Goal: Task Accomplishment & Management: Use online tool/utility

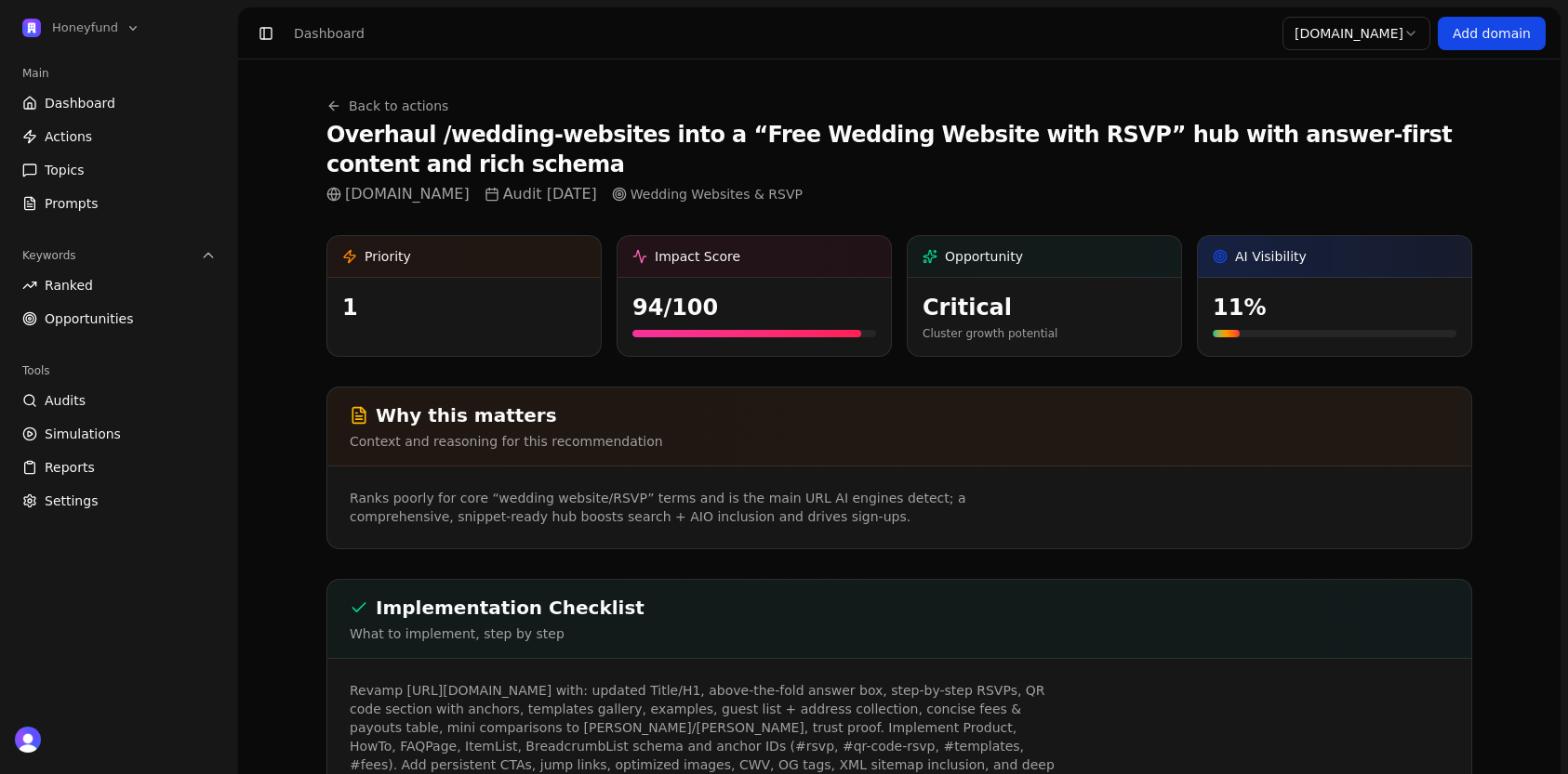
click at [354, 109] on link "Back to actions" at bounding box center [387, 105] width 122 height 18
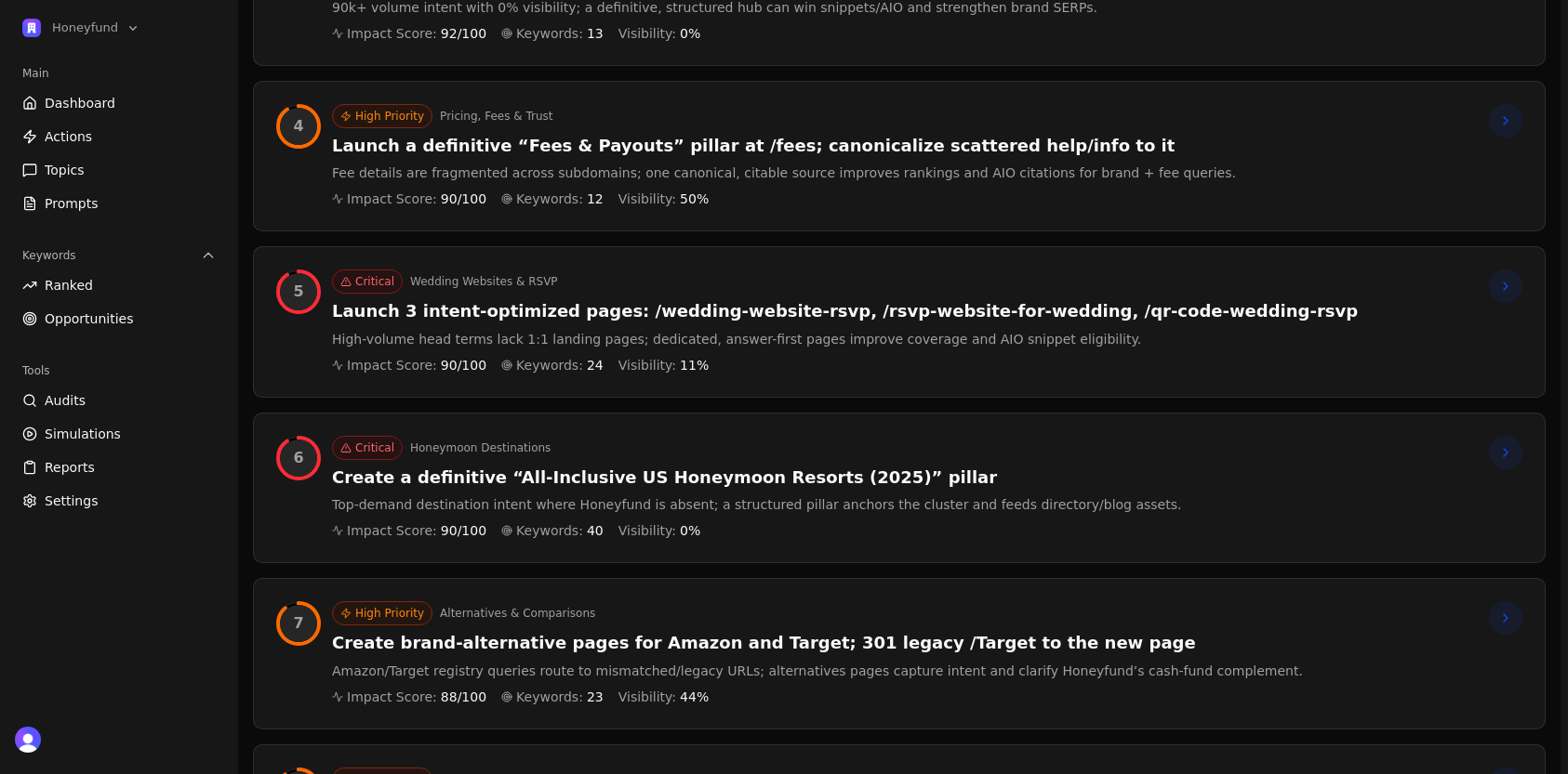
scroll to position [804, 0]
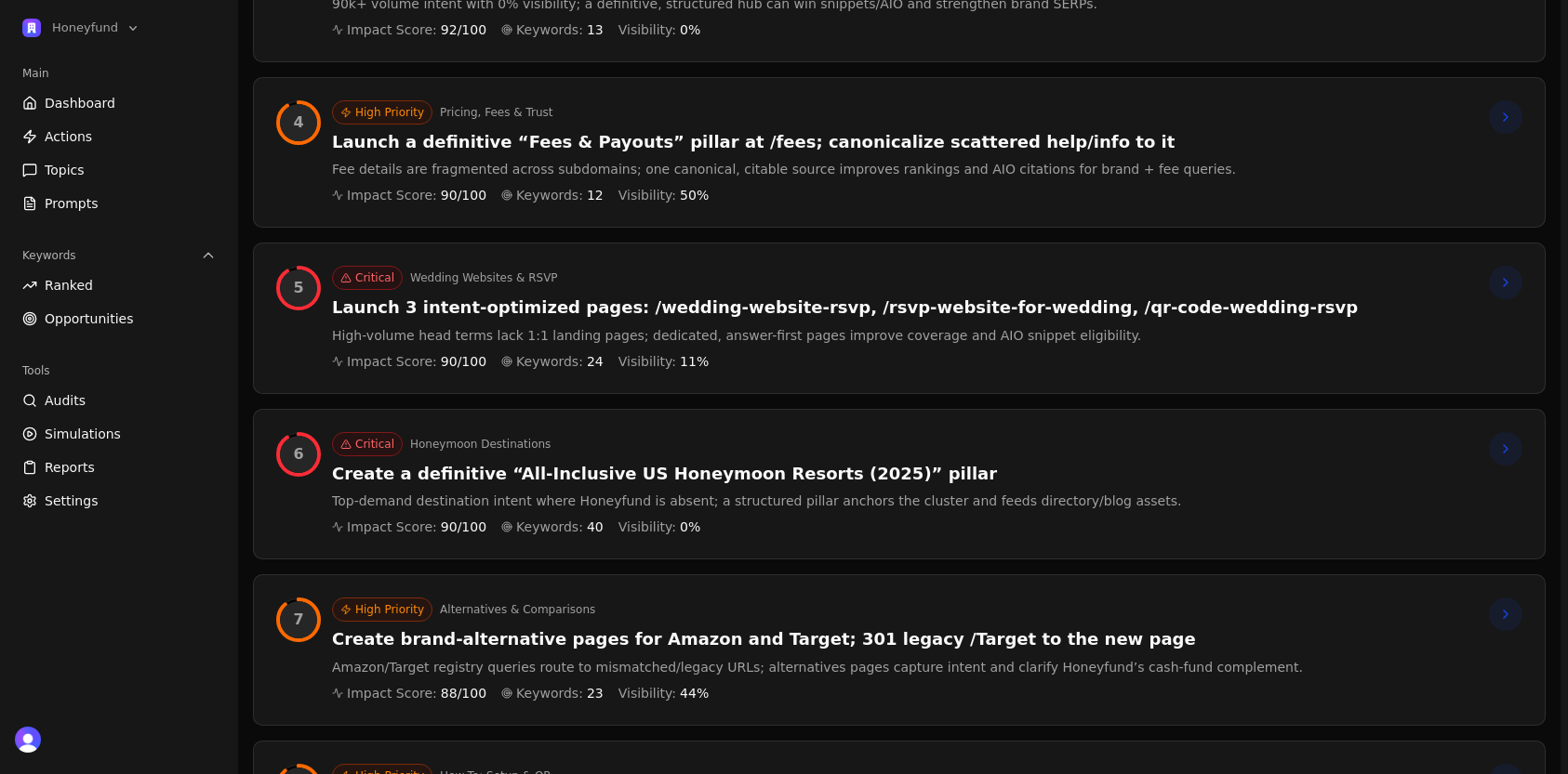
click at [897, 352] on div "Impact Score: 90 /100 Keywords: 24 Visibility: 11 %" at bounding box center [845, 361] width 1025 height 18
click at [933, 245] on div "5 Critical Wedding Websites & RSVP Launch 3 intent-optimized pages: /wedding-we…" at bounding box center [899, 318] width 1291 height 150
click at [1519, 267] on div at bounding box center [1505, 282] width 34 height 34
click at [1505, 275] on icon at bounding box center [1504, 282] width 14 height 14
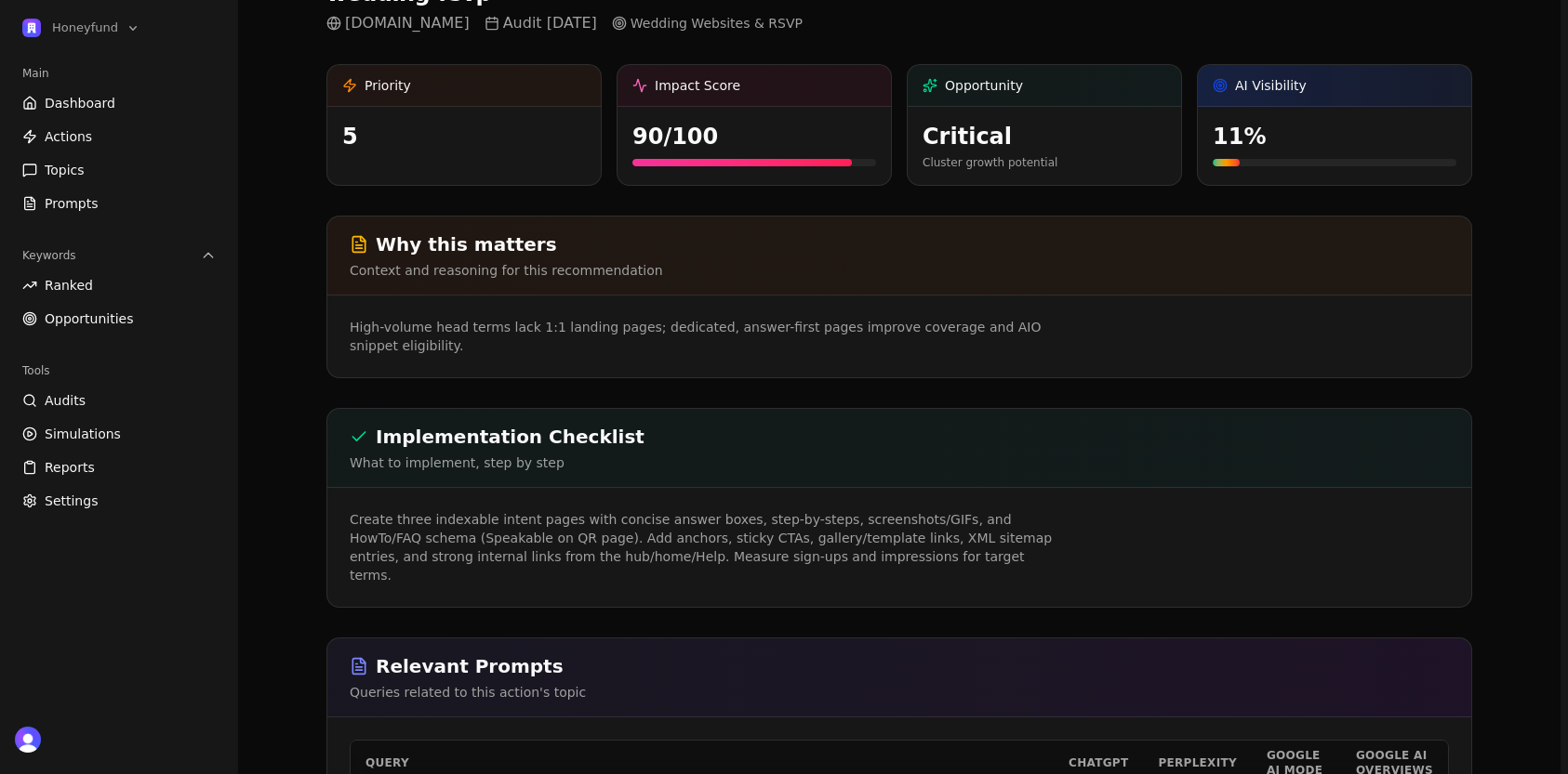
scroll to position [173, 0]
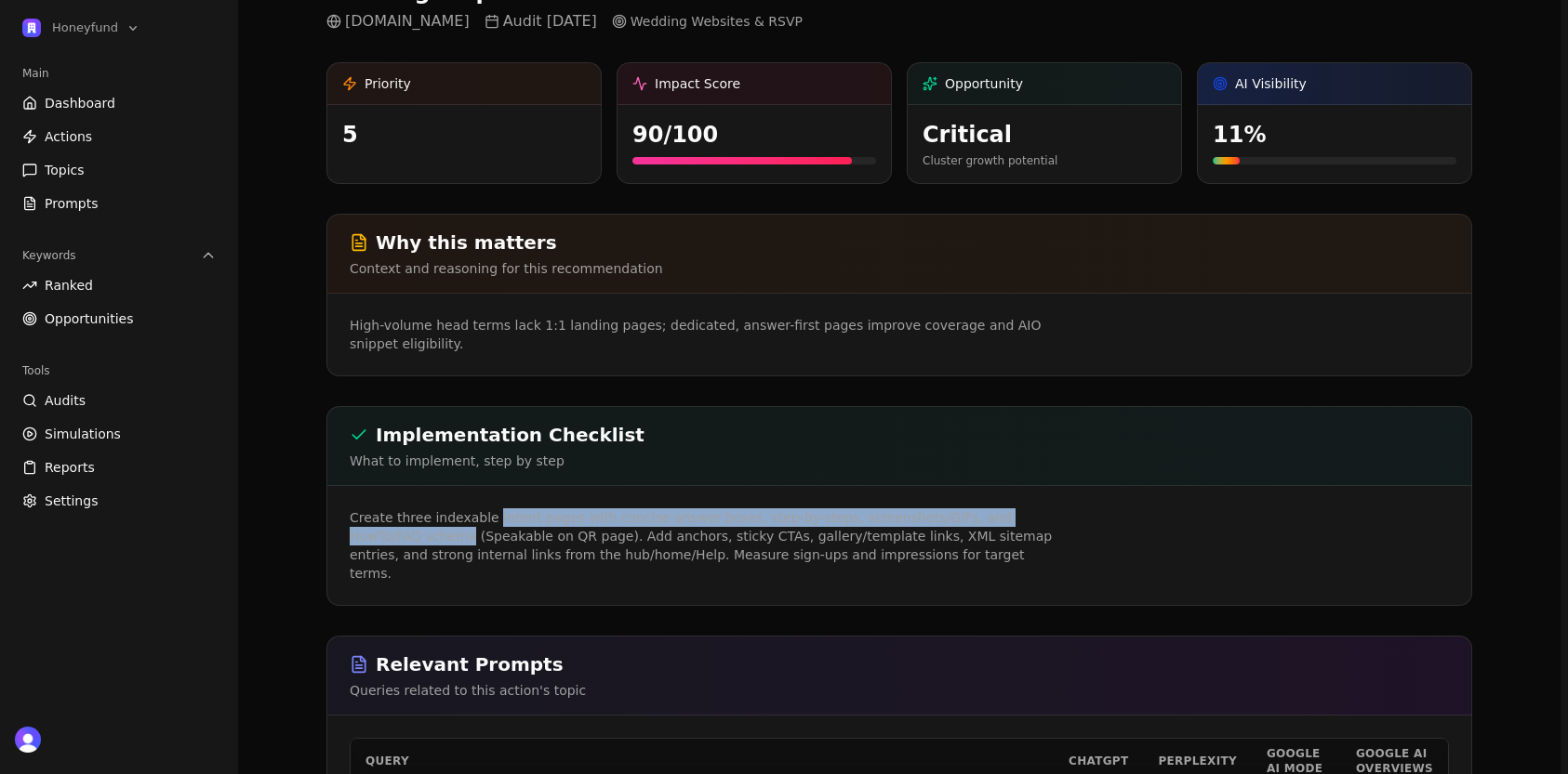
drag, startPoint x: 490, startPoint y: 486, endPoint x: 396, endPoint y: 505, distance: 95.9
click at [396, 509] on p "Create three indexable intent pages with concise answer boxes, step-by-steps, s…" at bounding box center [707, 545] width 714 height 74
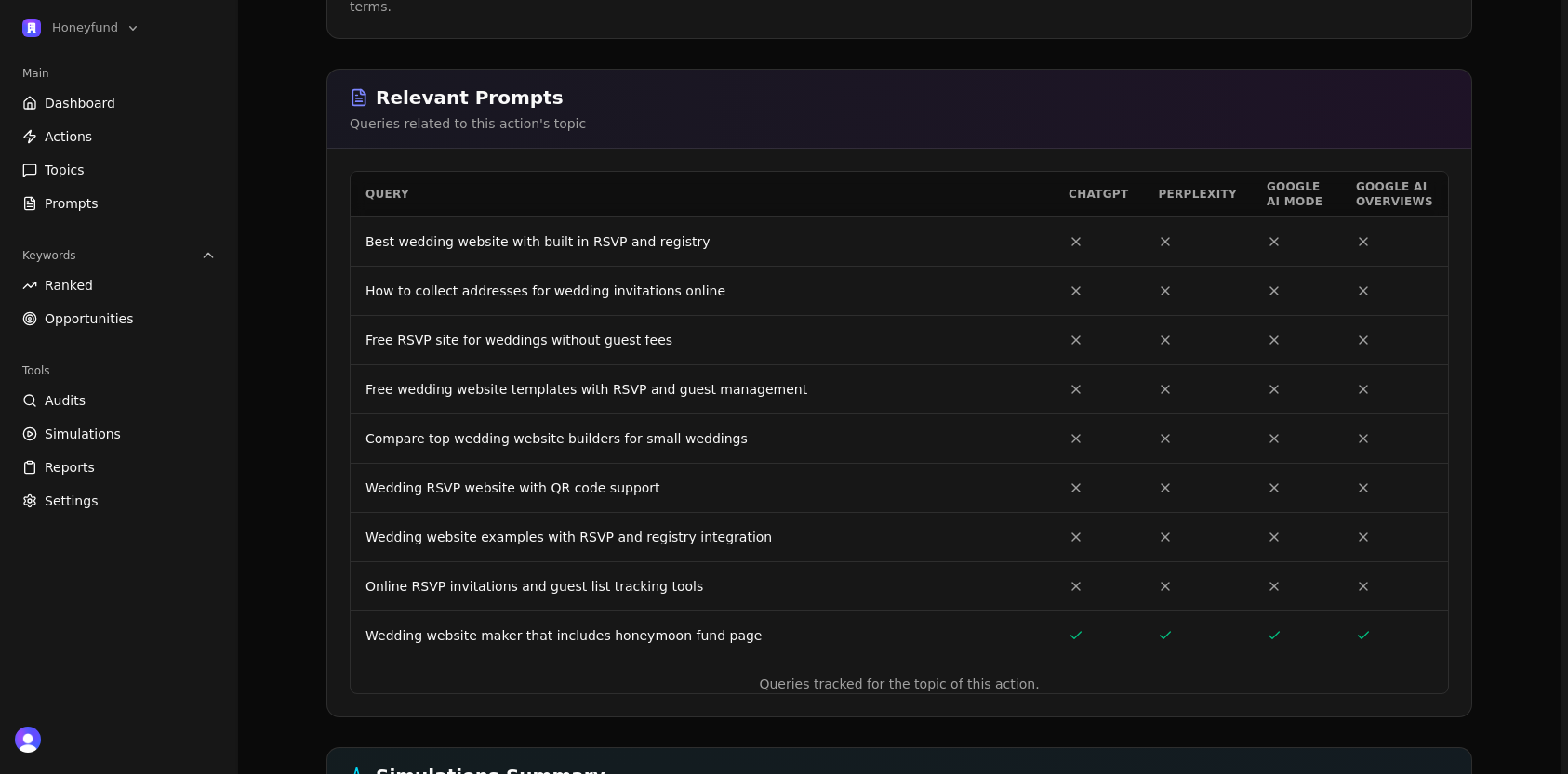
scroll to position [756, 0]
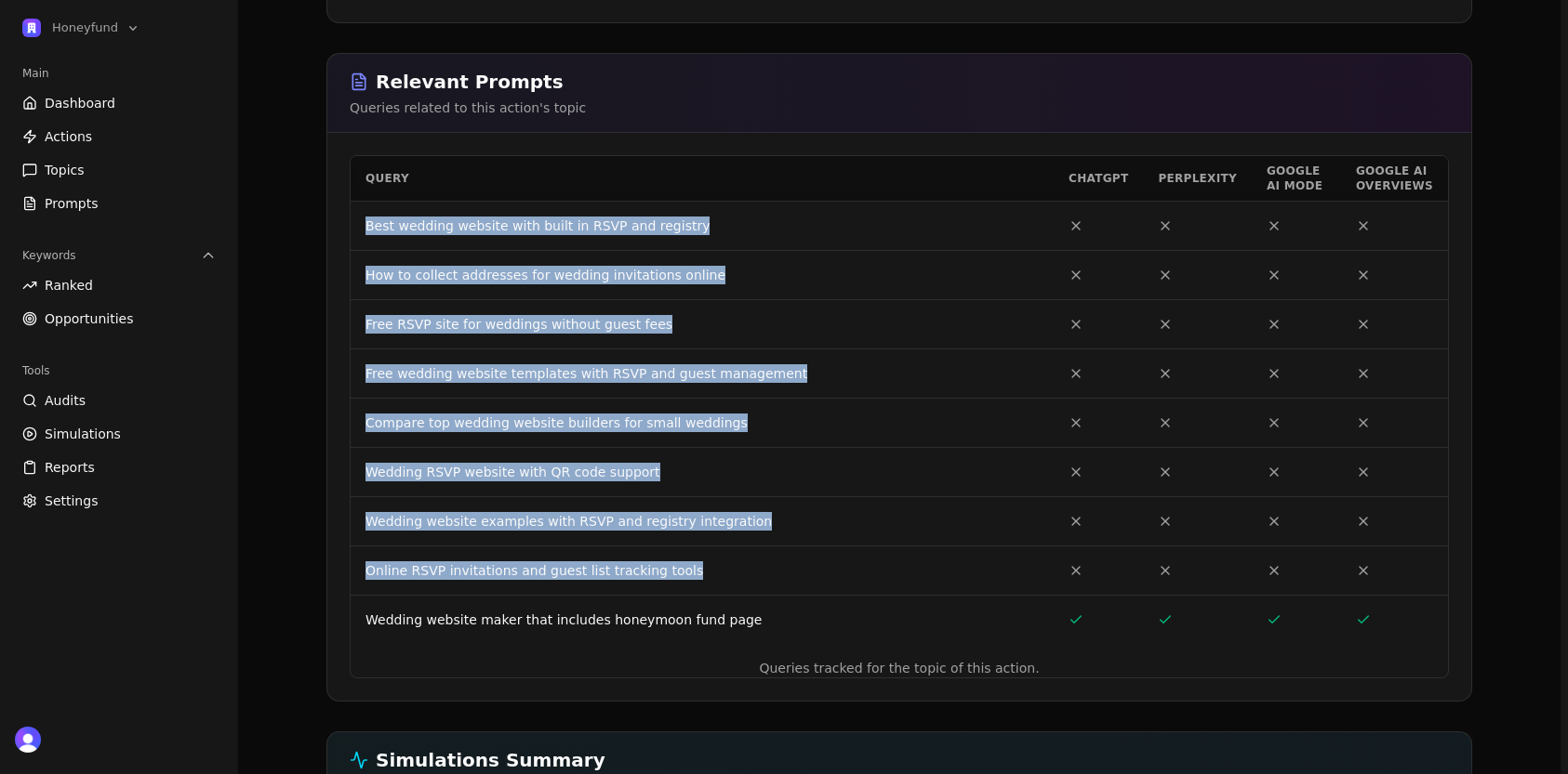
drag, startPoint x: 708, startPoint y: 515, endPoint x: 364, endPoint y: 178, distance: 481.6
click at [364, 201] on tbody "Best wedding website with built in RSVP and registry How to collect addresses f…" at bounding box center [899, 422] width 1097 height 443
copy tbody "Best wedding website with built in RSVP and registry How to collect addresses f…"
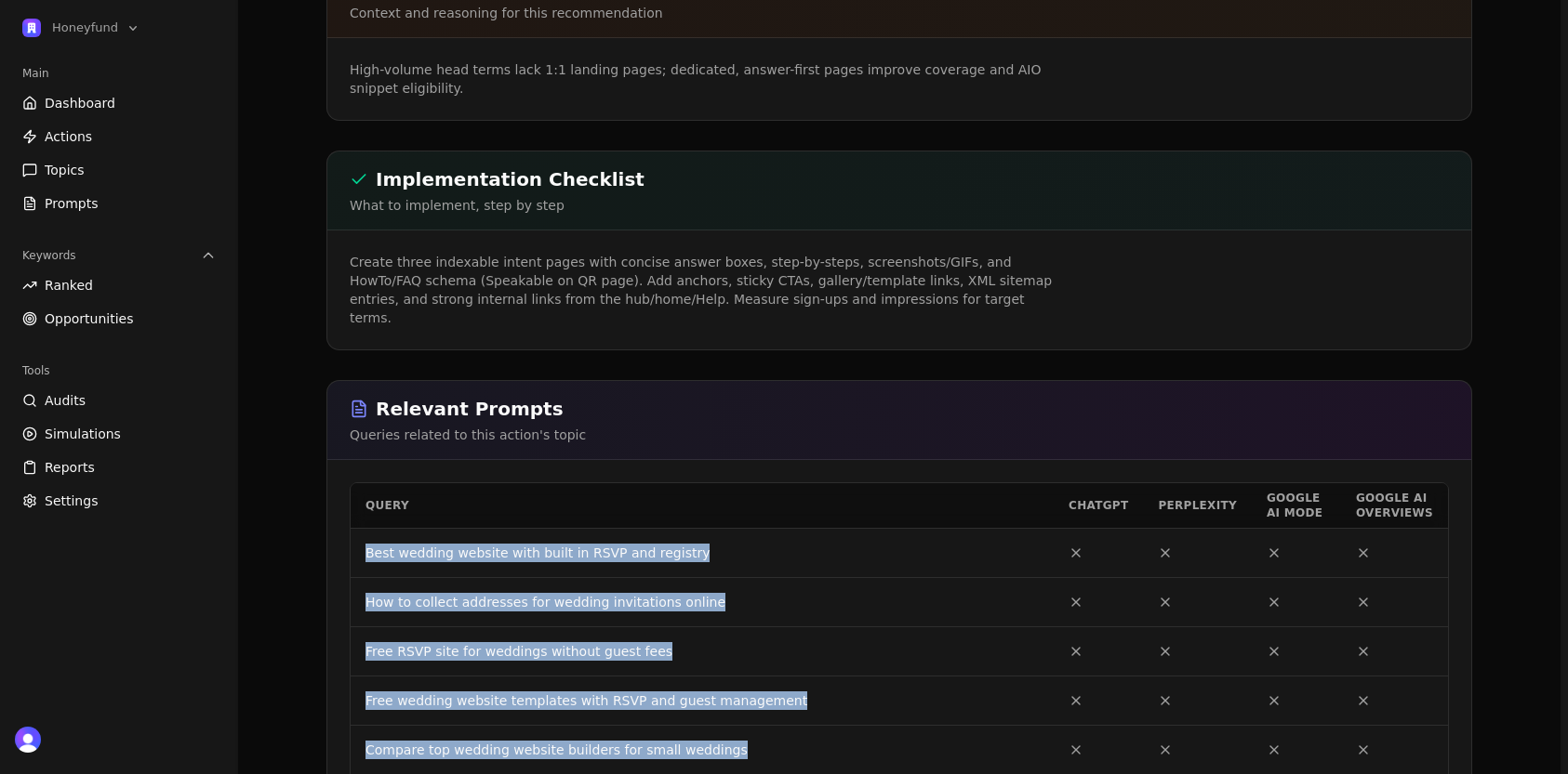
scroll to position [0, 0]
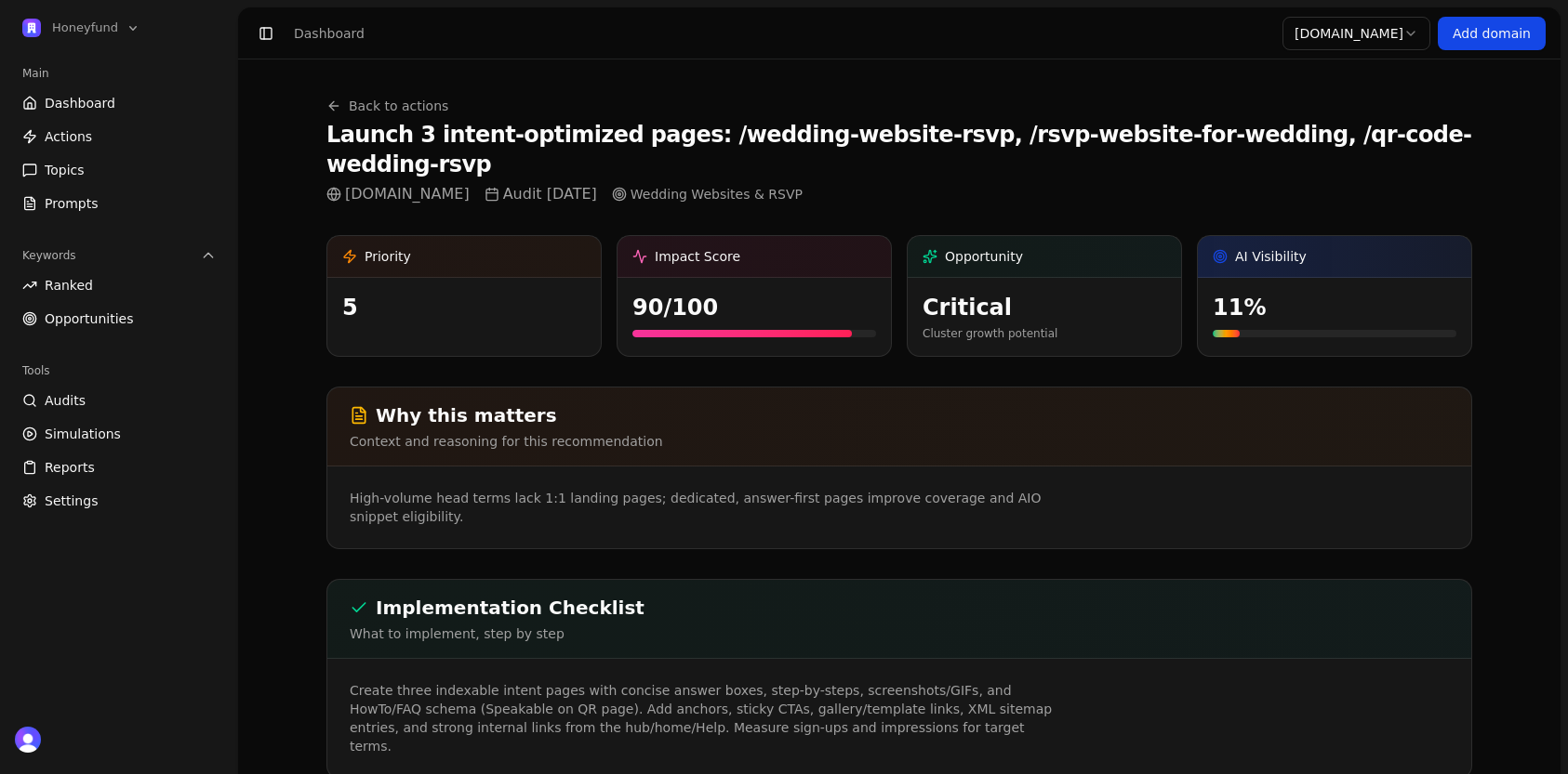
click at [133, 146] on link "Actions" at bounding box center [119, 136] width 209 height 30
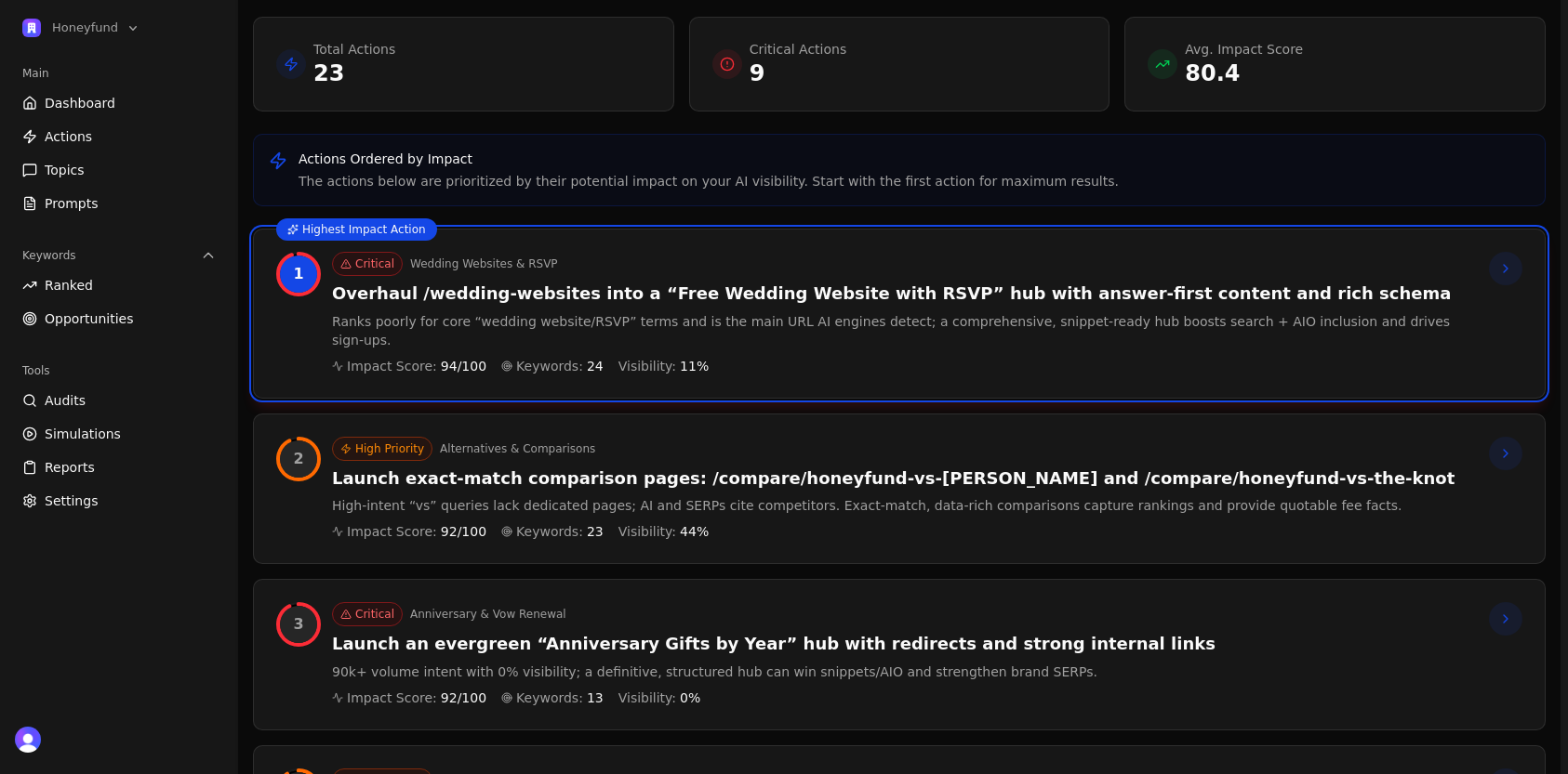
scroll to position [139, 0]
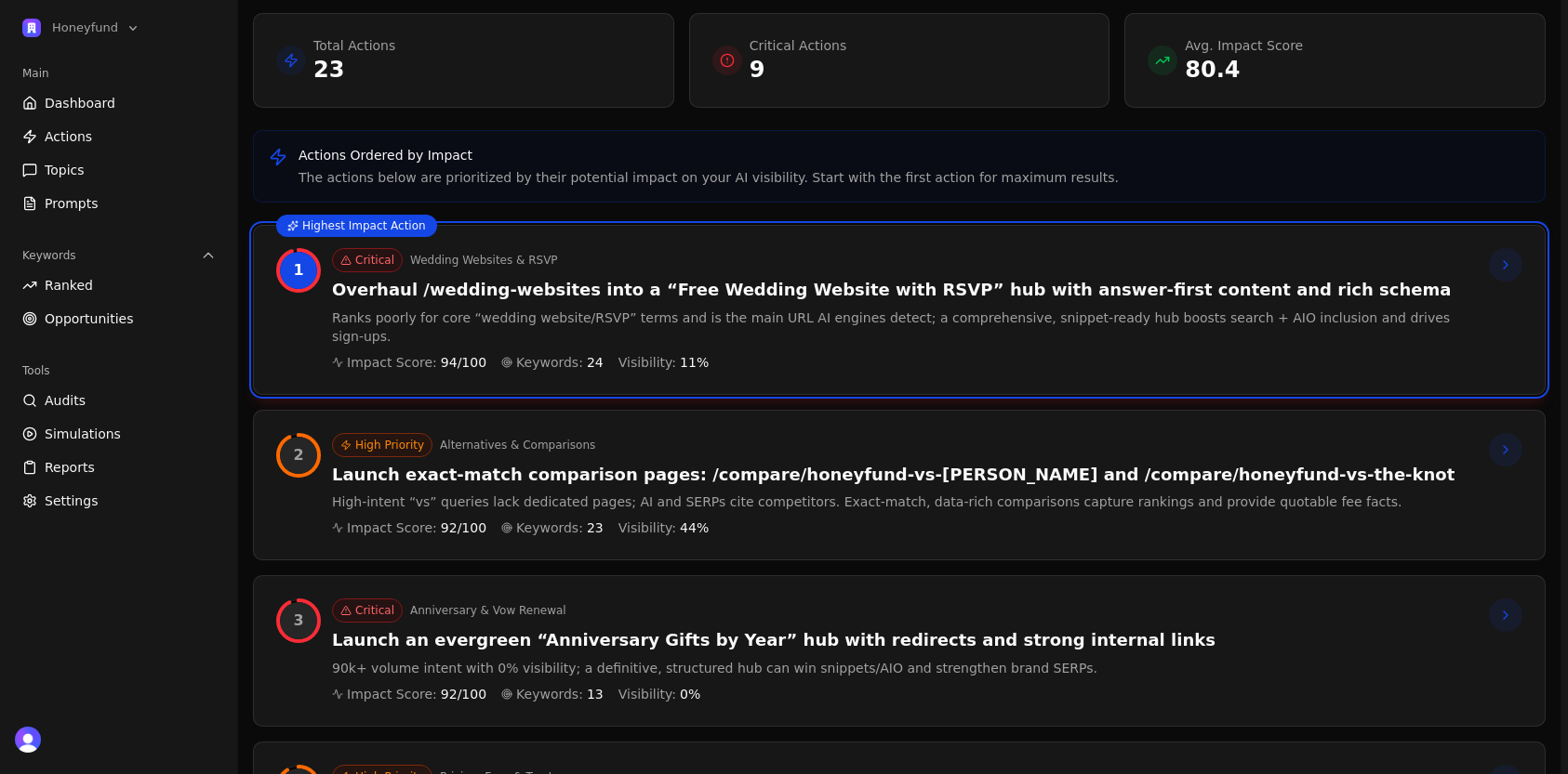
click at [678, 467] on div "High Priority Alternatives & Comparisons Launch exact‑match comparison pages: /…" at bounding box center [893, 485] width 1122 height 105
click at [1517, 436] on div at bounding box center [1505, 450] width 34 height 34
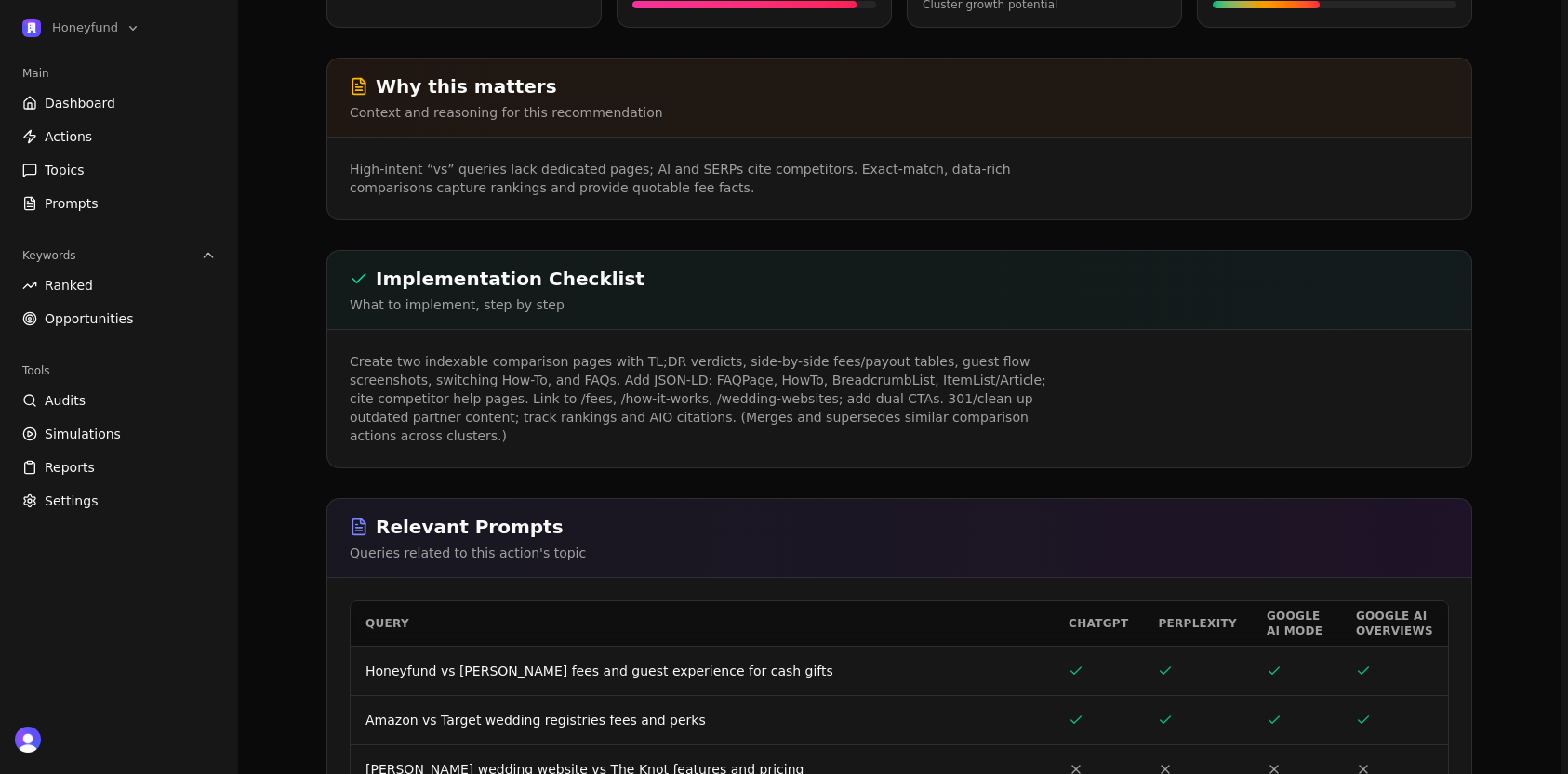
scroll to position [330, 0]
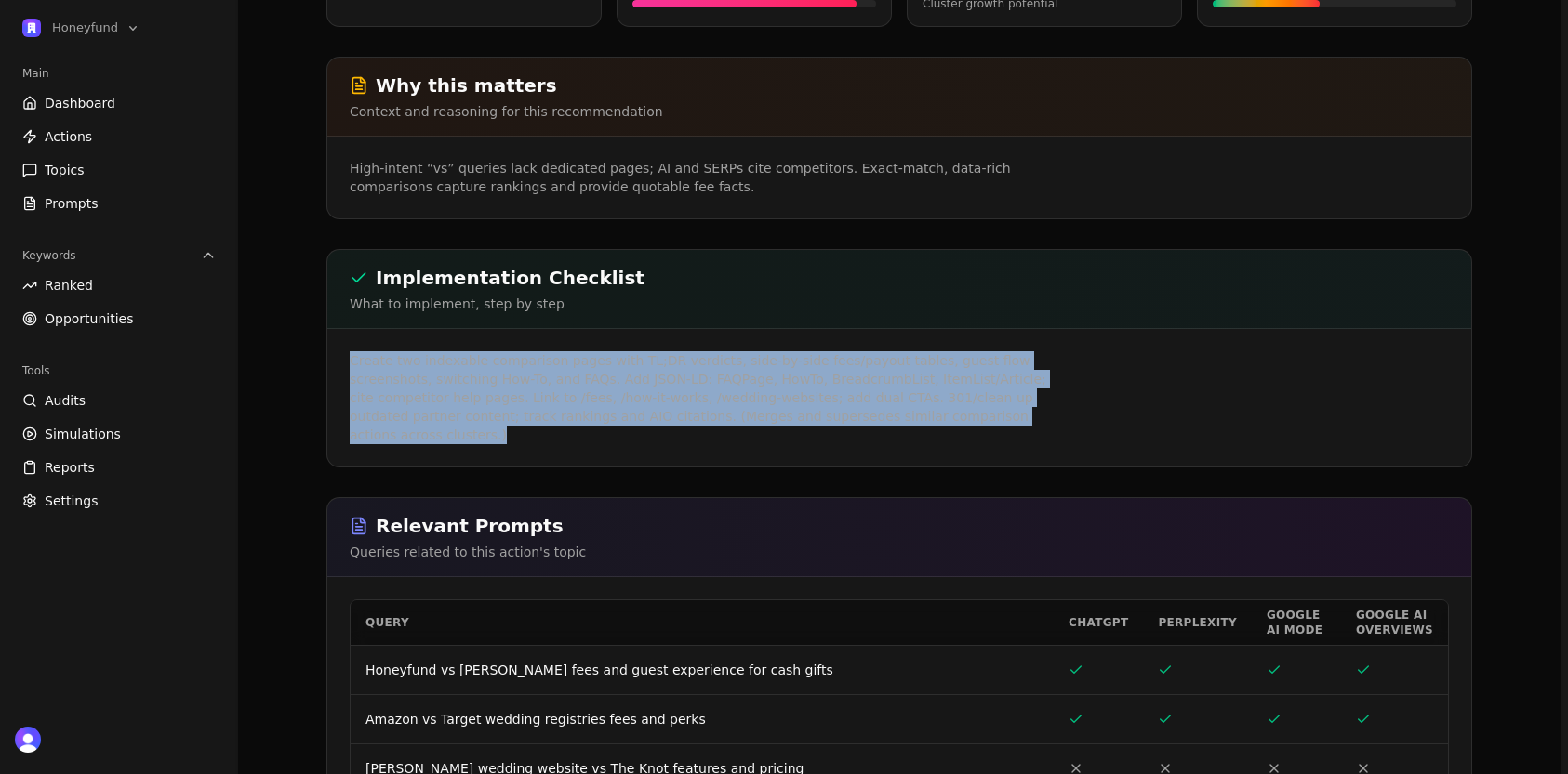
drag, startPoint x: 941, startPoint y: 386, endPoint x: 351, endPoint y: 318, distance: 593.9
click at [351, 329] on div "Create two indexable comparison pages with TL;DR verdicts, side-by-side fees/pa…" at bounding box center [899, 398] width 1144 height 138
copy p "Create two indexable comparison pages with TL;DR verdicts, side-by-side fees/pa…"
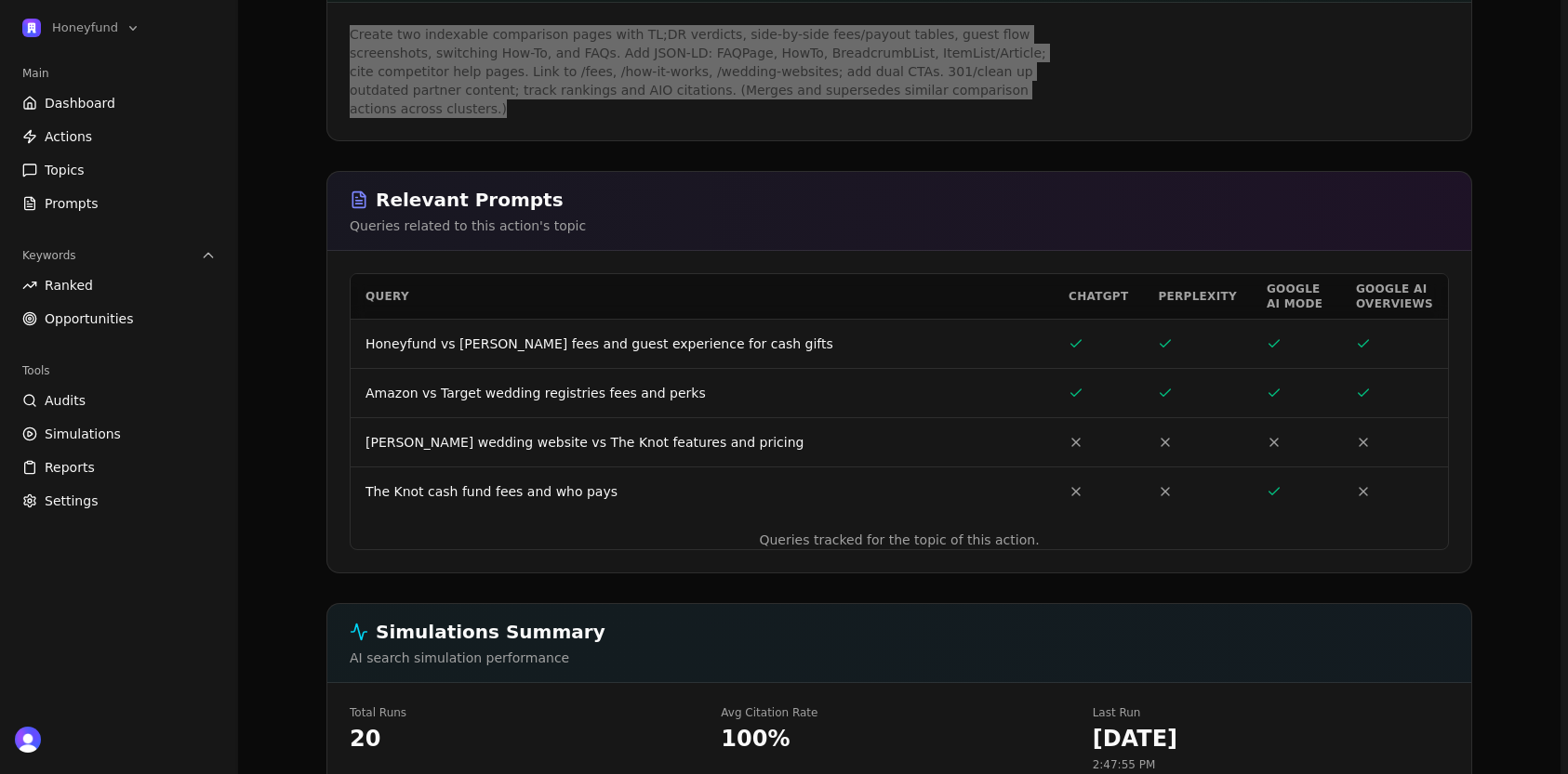
scroll to position [706, 0]
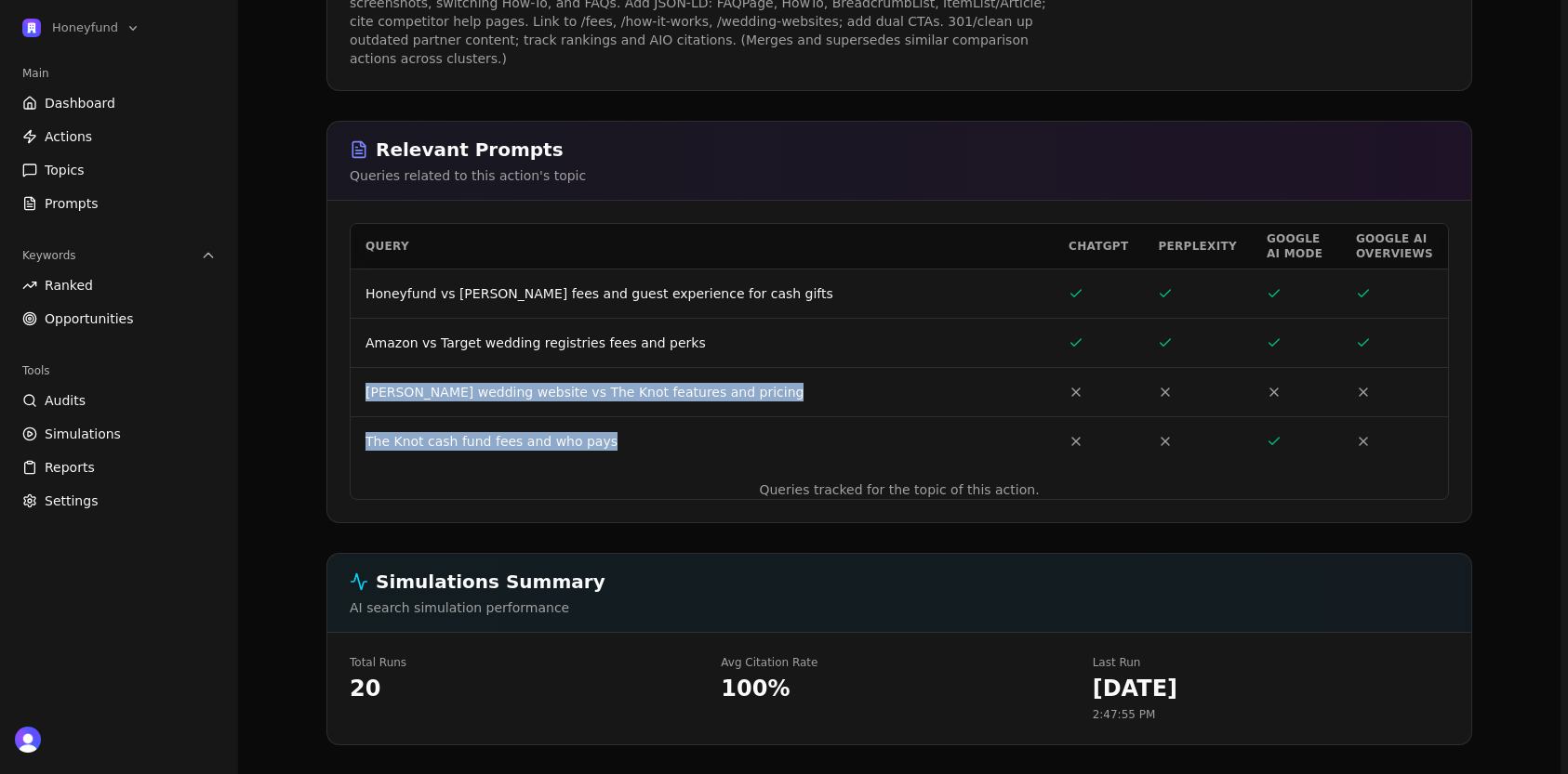
drag, startPoint x: 609, startPoint y: 392, endPoint x: 358, endPoint y: 336, distance: 257.2
click at [358, 336] on tbody "Honeyfund vs [PERSON_NAME] fees and guest experience for cash gifts Amazon vs T…" at bounding box center [899, 367] width 1097 height 197
copy tbody "[PERSON_NAME] wedding website vs The Knot features and pricing The Knot cash fu…"
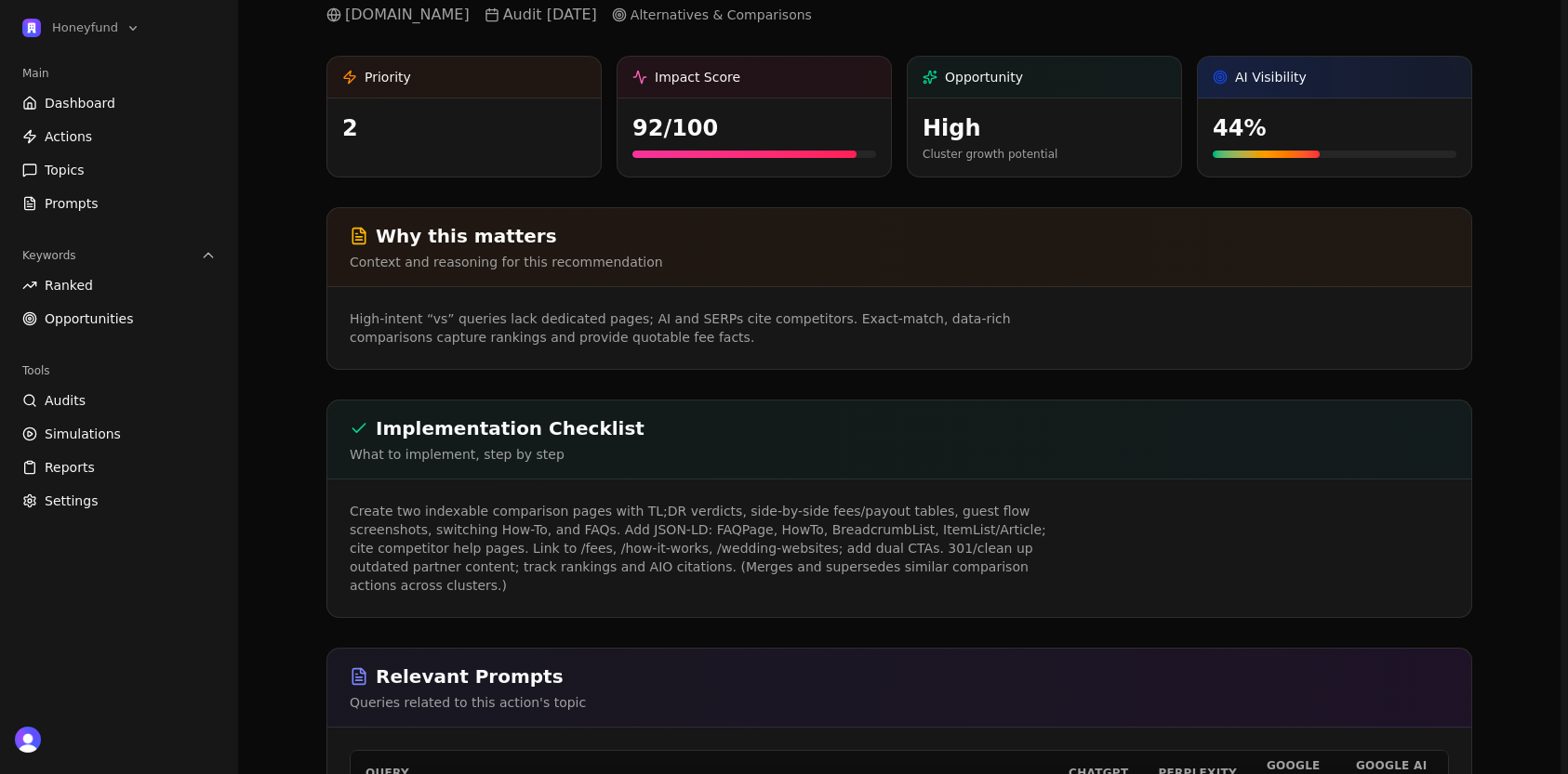
scroll to position [0, 0]
